Goal: Task Accomplishment & Management: Manage account settings

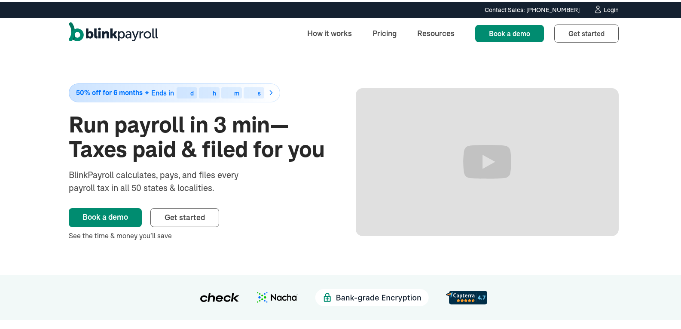
click at [609, 8] on div "Login" at bounding box center [611, 8] width 15 height 6
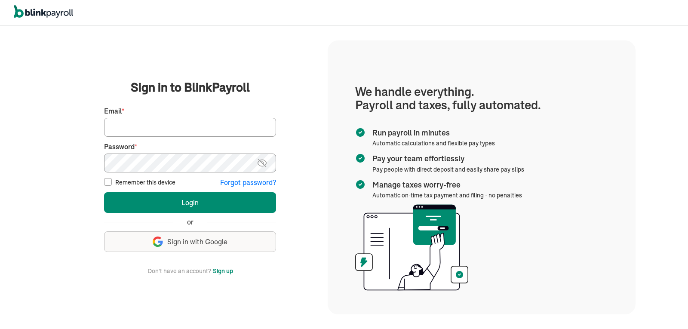
click at [191, 129] on input "Email *" at bounding box center [190, 127] width 172 height 19
type input "laura@rrdayton.com"
click at [104, 192] on button "Login" at bounding box center [190, 202] width 172 height 21
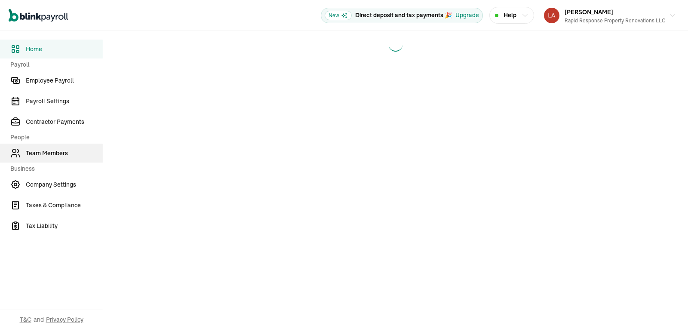
click at [46, 148] on link "Team Members" at bounding box center [51, 153] width 103 height 19
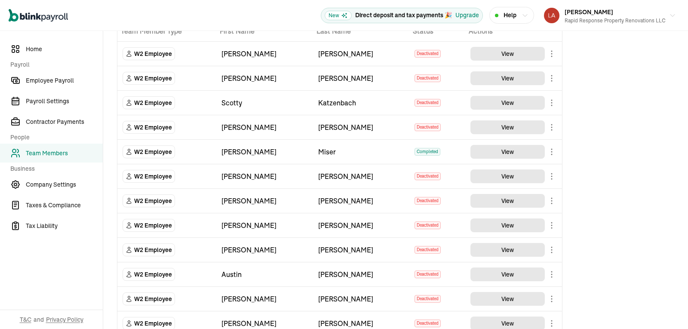
scroll to position [54, 0]
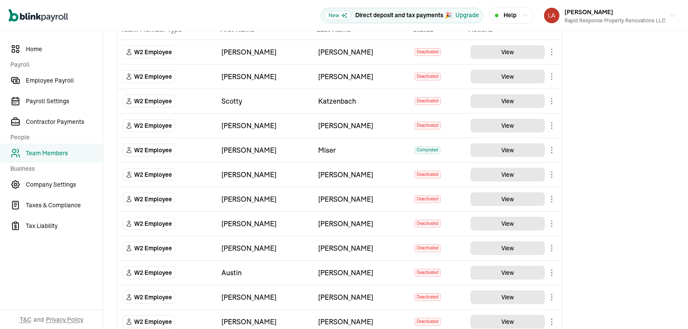
click at [618, 2] on div "Open main menu New Direct deposit and tax payments 🎉 Upgrade Help [PERSON_NAME]…" at bounding box center [344, 15] width 688 height 31
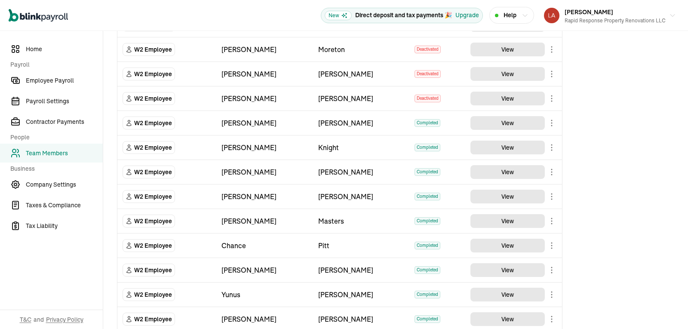
scroll to position [989, 0]
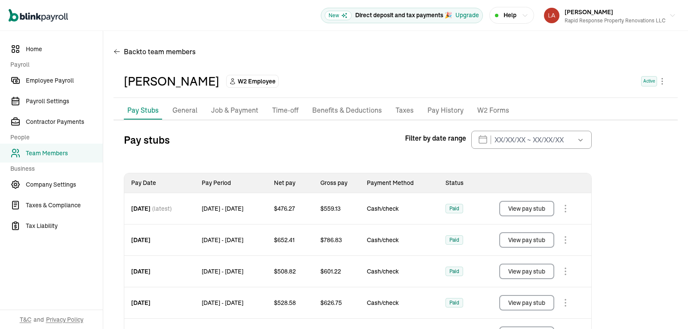
click at [187, 109] on p "General" at bounding box center [184, 110] width 25 height 11
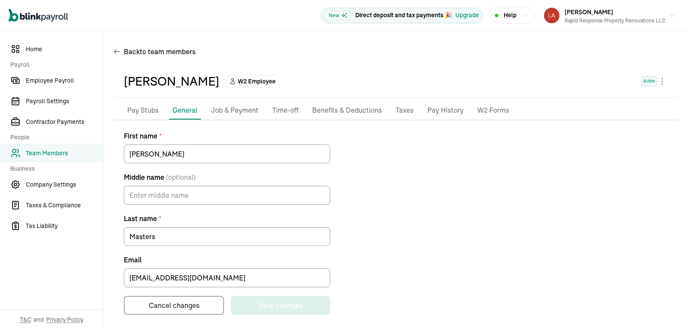
click at [239, 111] on p "Job & Payment" at bounding box center [234, 110] width 47 height 11
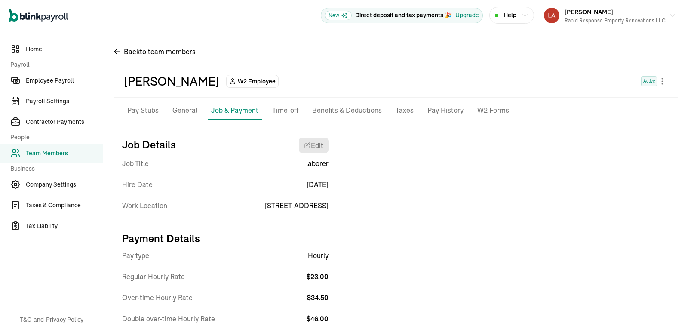
scroll to position [59, 0]
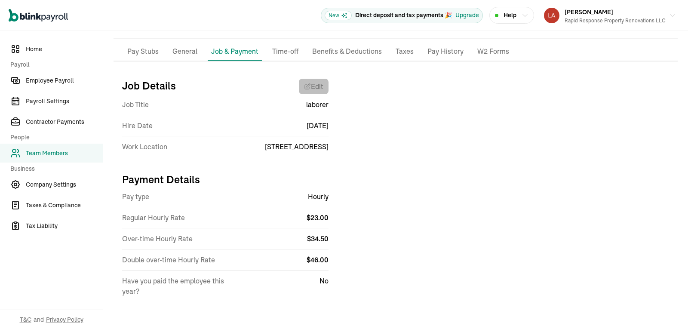
select select "6340 South Union Road"
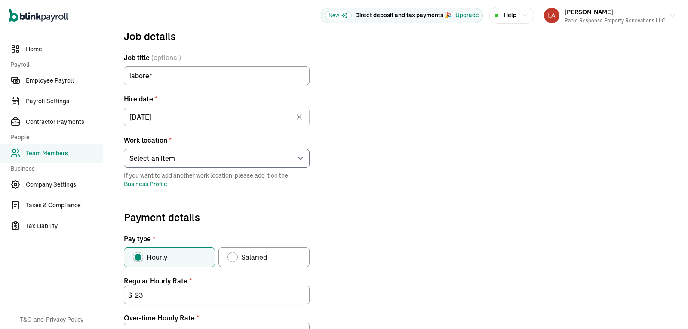
scroll to position [101, 0]
